Goal: Browse casually

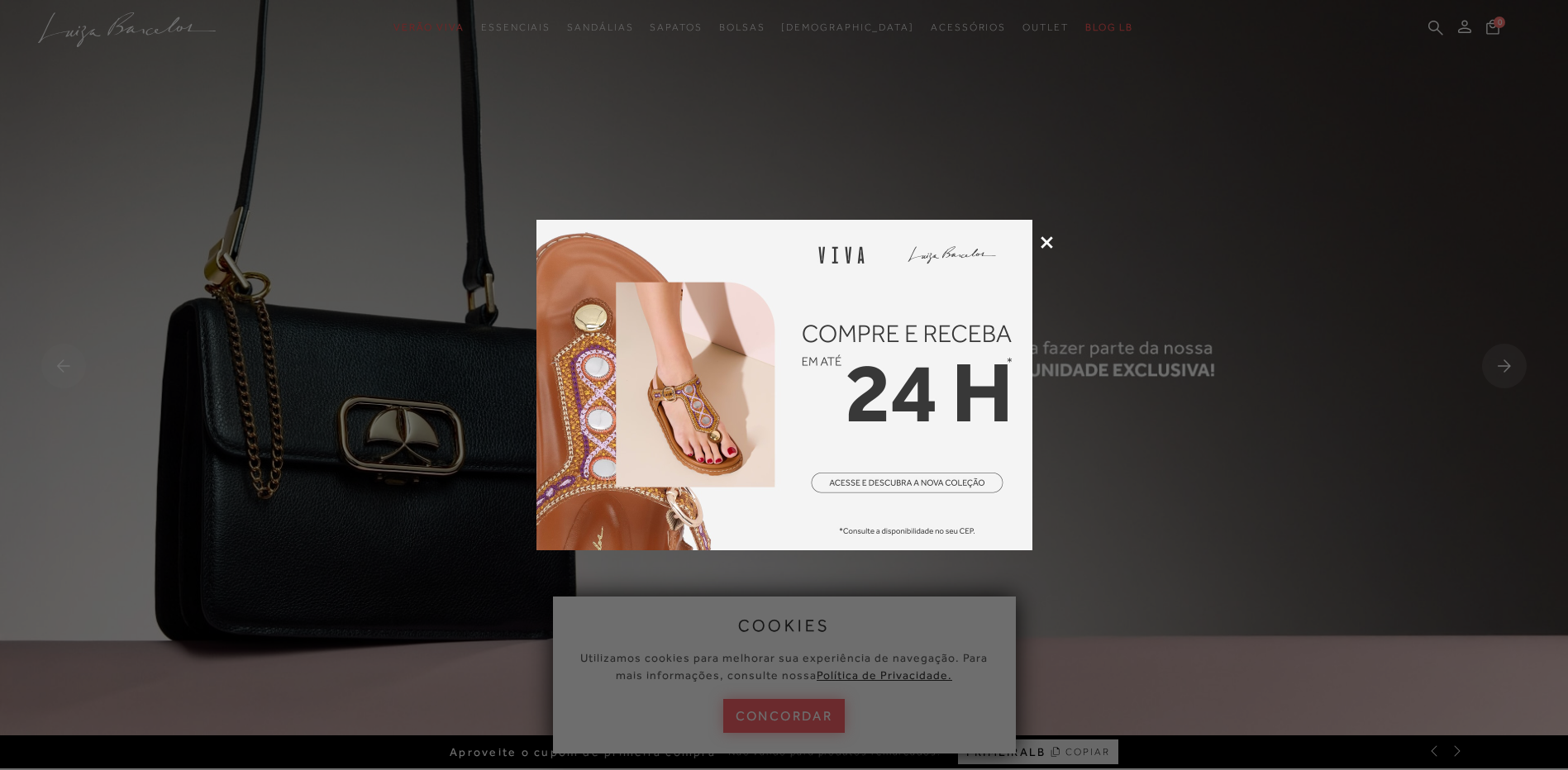
click at [280, 555] on div at bounding box center [784, 385] width 1568 height 770
click at [1042, 245] on icon at bounding box center [1047, 243] width 13 height 13
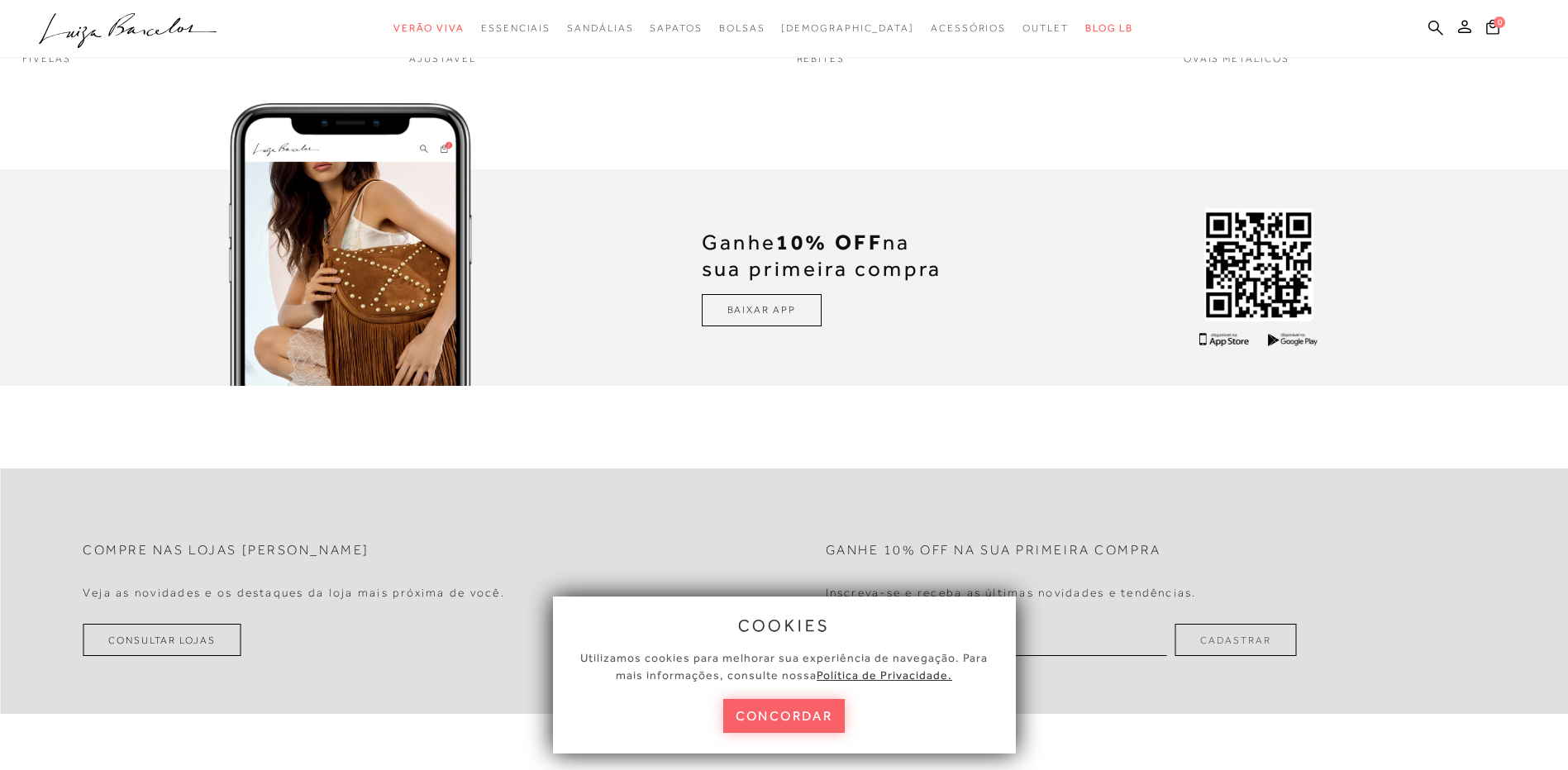
scroll to position [4969, 0]
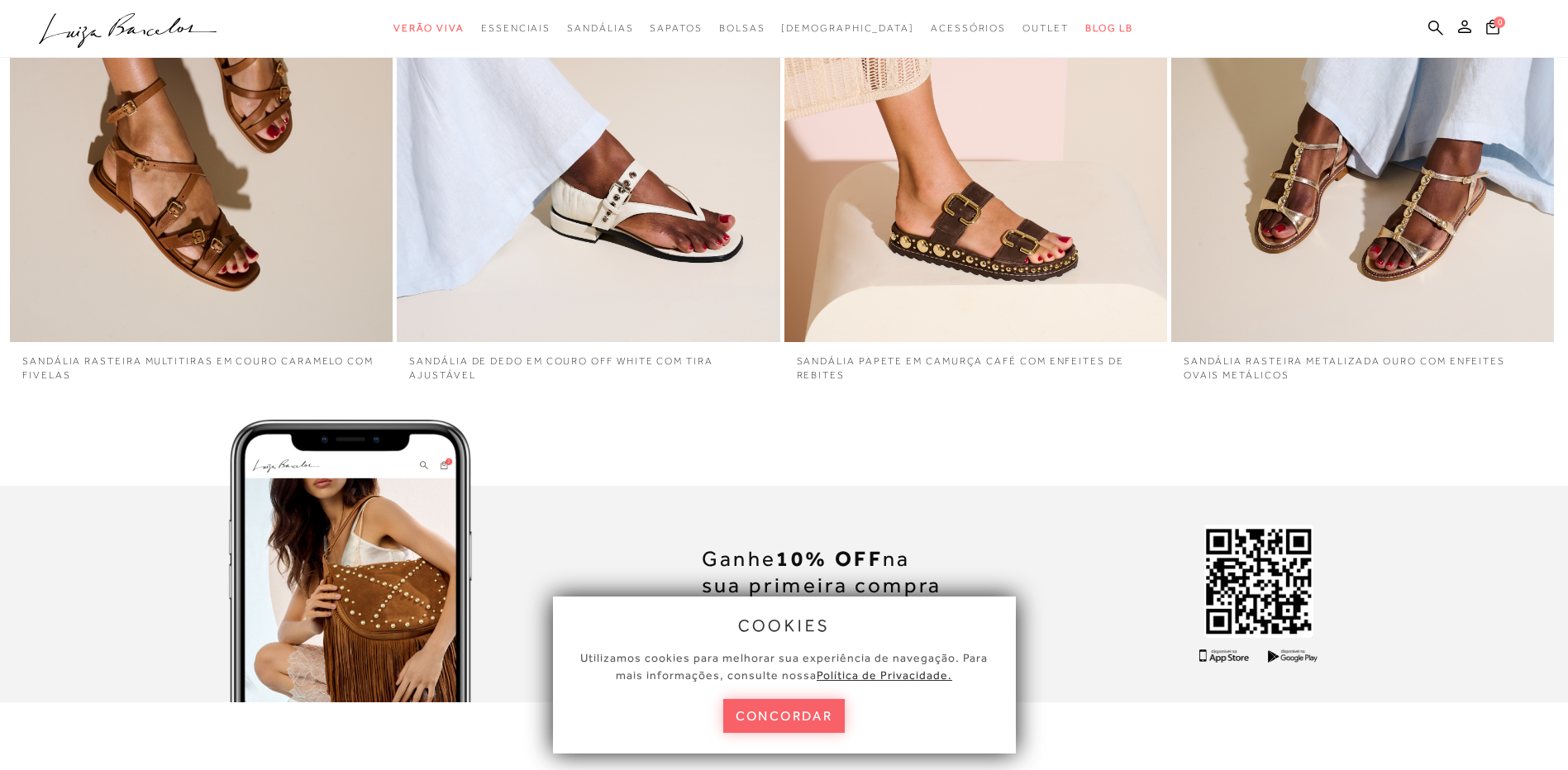
scroll to position [4720, 0]
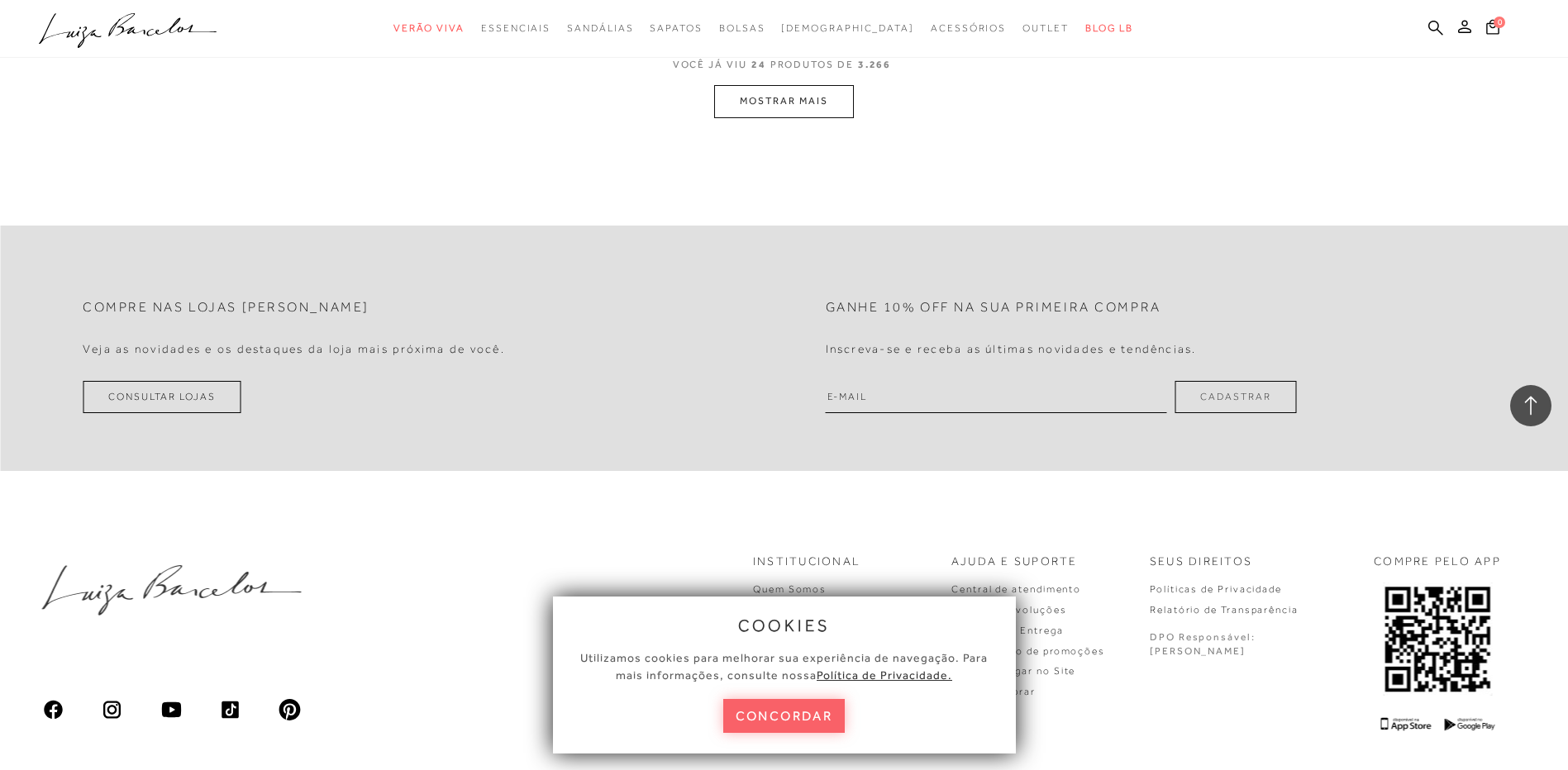
scroll to position [4381, 0]
